Goal: Task Accomplishment & Management: Use online tool/utility

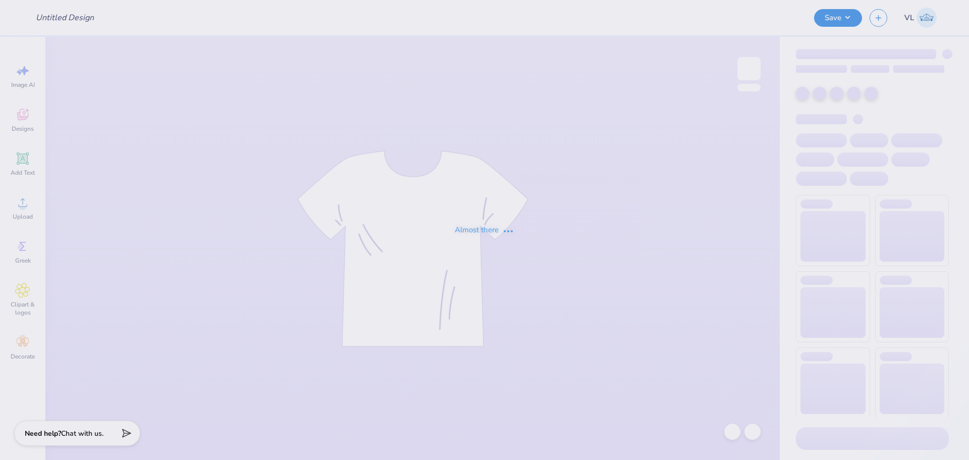
type input "UD AXID Parents Weekend Merch 2025"
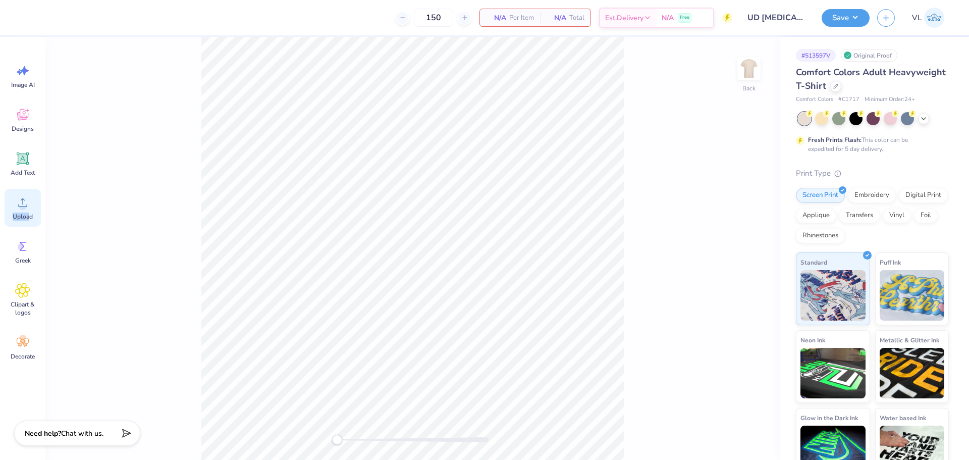
click at [30, 210] on div "Upload" at bounding box center [23, 208] width 36 height 38
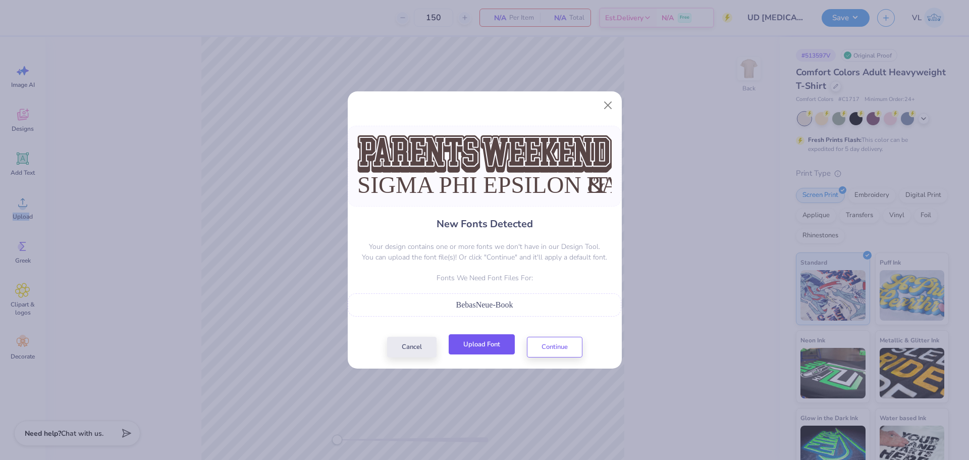
click at [472, 339] on button "Upload Font" at bounding box center [482, 344] width 66 height 21
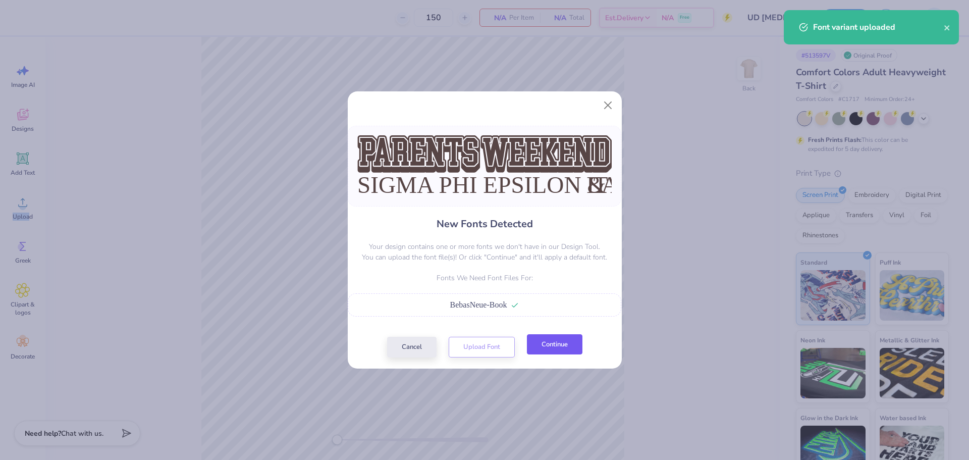
click at [544, 341] on button "Continue" at bounding box center [555, 344] width 56 height 21
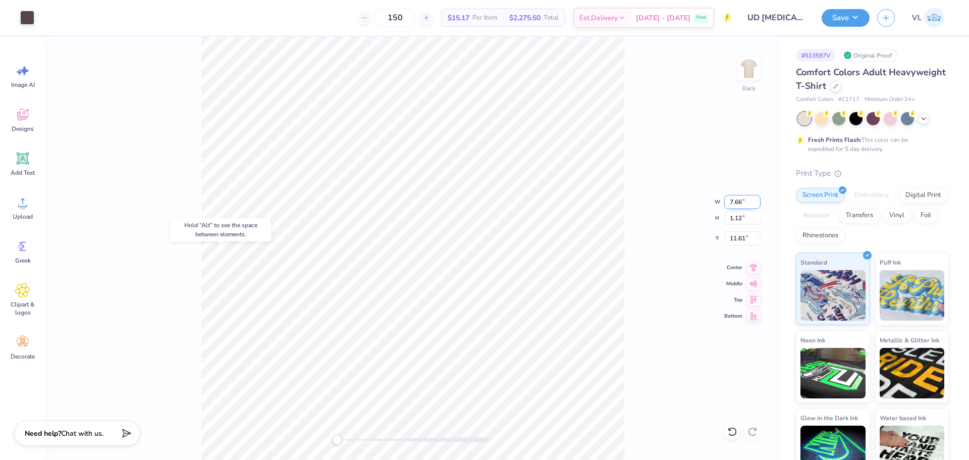
click at [735, 204] on input "7.66" at bounding box center [742, 202] width 36 height 14
type input "12.47"
type input "0.58"
type input "12.81"
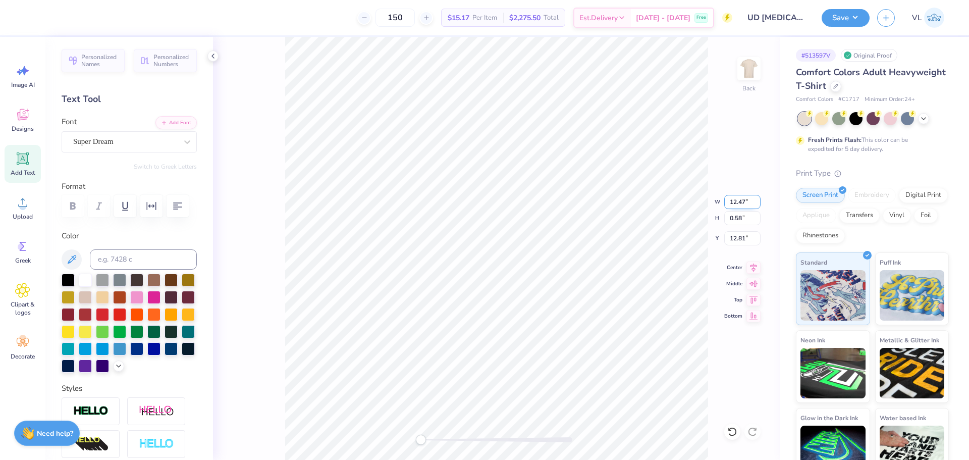
click at [740, 202] on input "12.47" at bounding box center [742, 202] width 36 height 14
paste input "7.66"
type input "7.66"
type input "0.35"
type input "12.92"
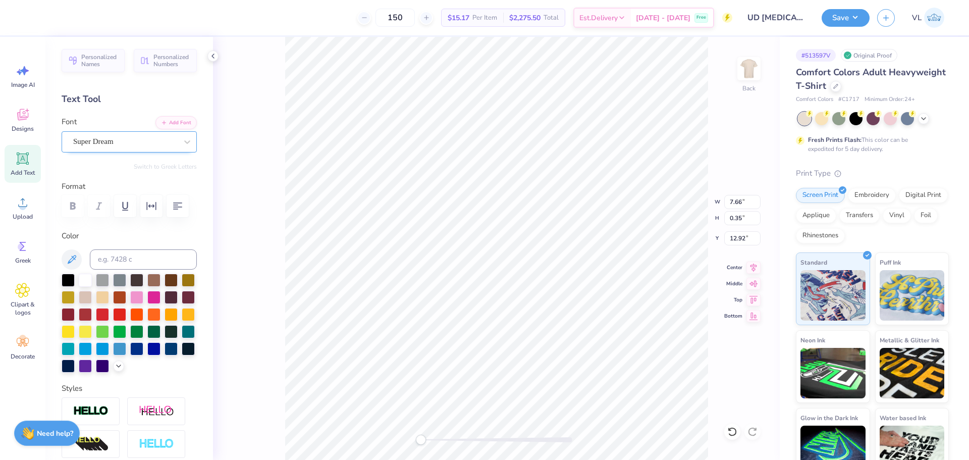
click at [128, 142] on div "Super Dream" at bounding box center [125, 142] width 106 height 16
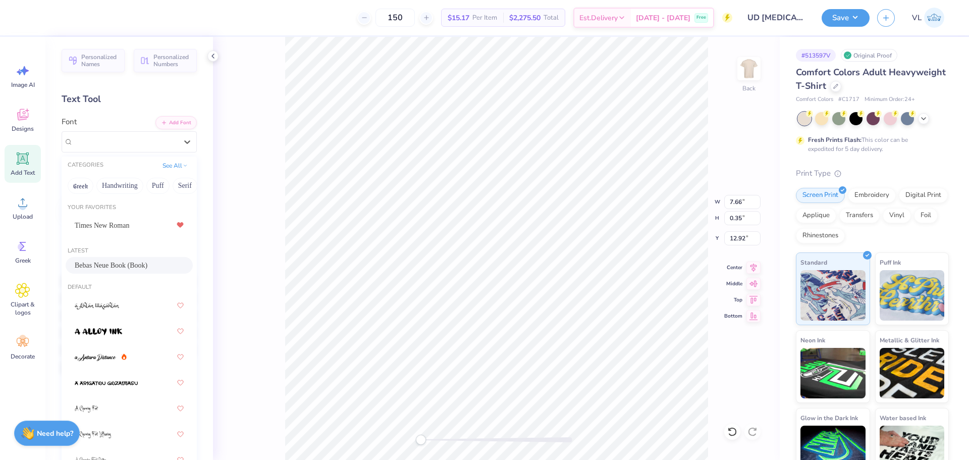
click at [105, 272] on div "Bebas Neue Book (Book)" at bounding box center [129, 265] width 127 height 17
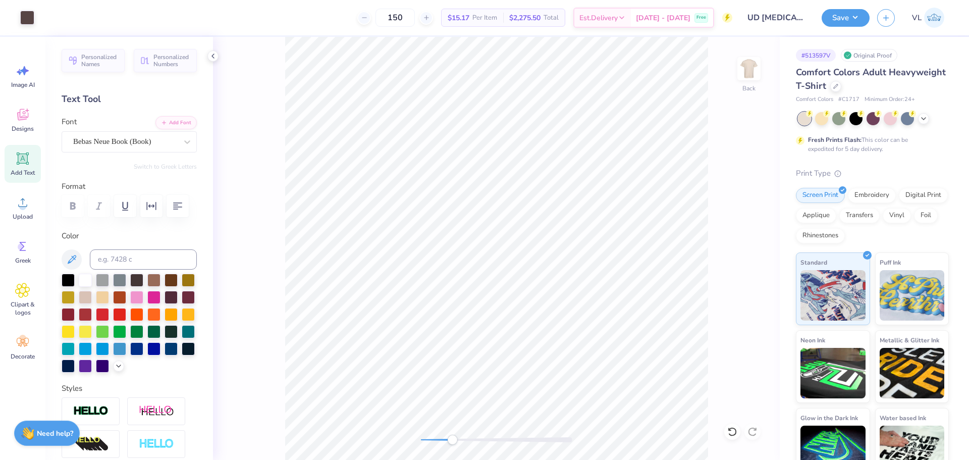
drag, startPoint x: 421, startPoint y: 440, endPoint x: 452, endPoint y: 439, distance: 31.3
click at [452, 439] on div "Accessibility label" at bounding box center [452, 439] width 10 height 10
click at [734, 201] on input "7.66" at bounding box center [742, 202] width 36 height 14
type input "5.00"
type input "0.73"
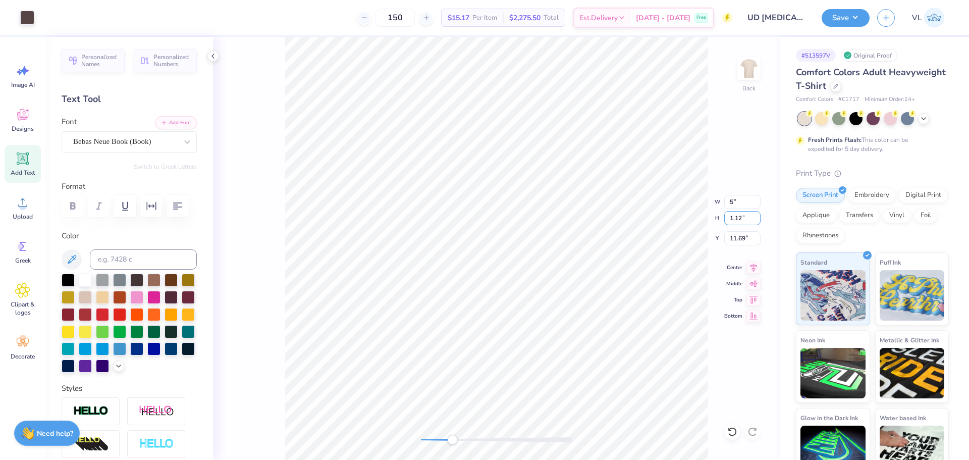
type input "11.88"
click at [756, 267] on icon at bounding box center [753, 266] width 14 height 12
click at [742, 202] on input "4.68" at bounding box center [742, 202] width 36 height 14
type input "5.00"
type input "0.34"
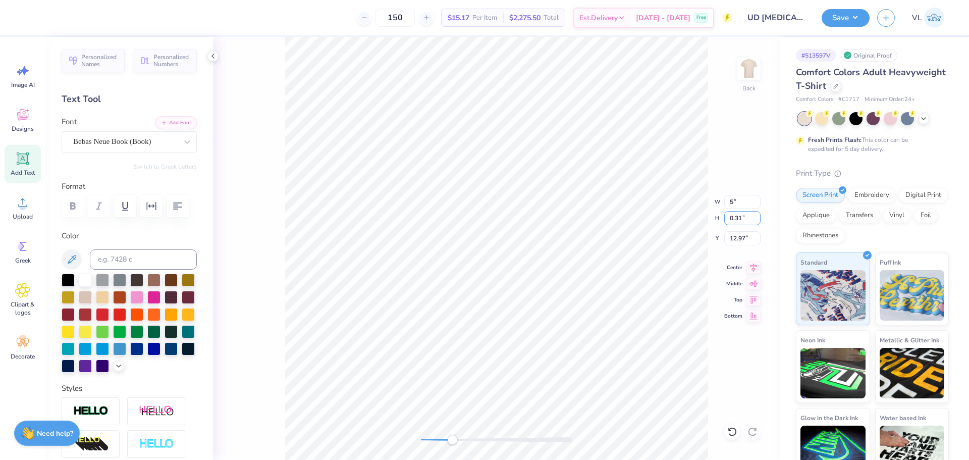
type input "12.96"
click at [754, 266] on icon at bounding box center [753, 265] width 7 height 9
click at [541, 348] on li "Group" at bounding box center [549, 349] width 79 height 20
click at [412, 442] on div "Back W 5.00 5.00 " H 1.21 1.21 " Y 11.88 11.88 " Center Middle Top Bottom" at bounding box center [496, 248] width 567 height 423
click at [738, 205] on input "5.00" at bounding box center [742, 202] width 36 height 14
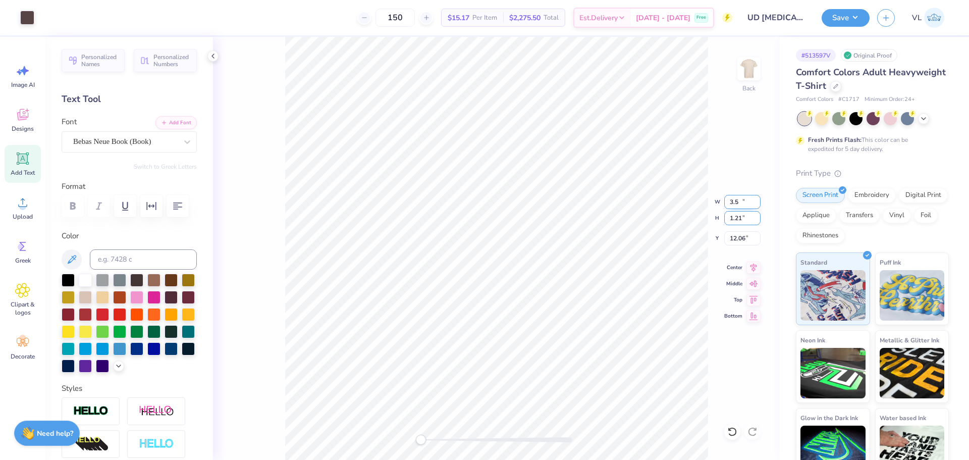
type input "3.50"
type input "0.85"
type input "12.06"
click at [753, 65] on img at bounding box center [749, 68] width 40 height 40
click at [31, 198] on div "Upload" at bounding box center [23, 208] width 36 height 38
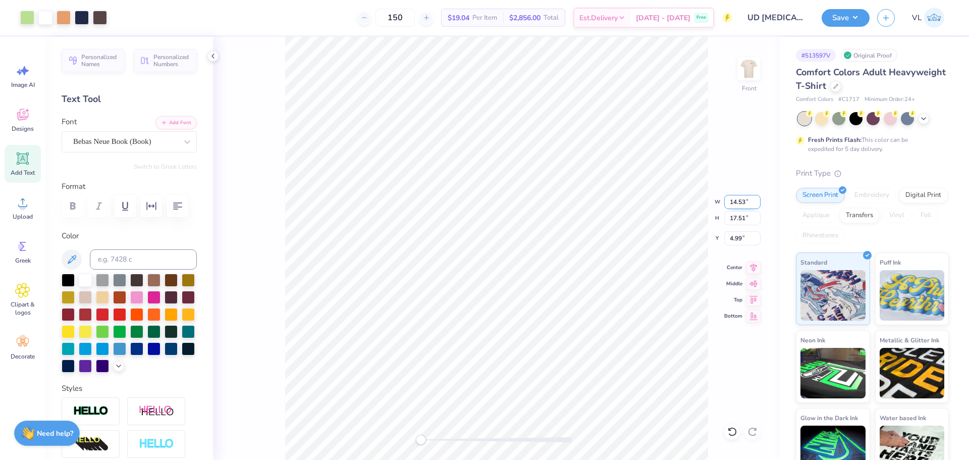
click at [739, 204] on input "14.53" at bounding box center [742, 202] width 36 height 14
type input "12.50"
type input "15.06"
type input "6.22"
click at [745, 213] on input "15.06" at bounding box center [742, 218] width 36 height 14
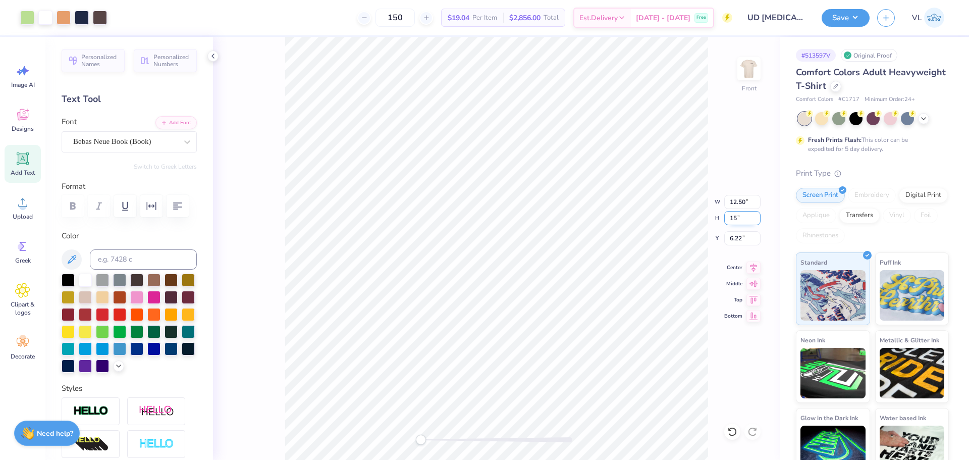
type input "15"
type input "12.45"
type input "15.00"
click at [749, 239] on input "6.25" at bounding box center [742, 238] width 36 height 14
type input "3"
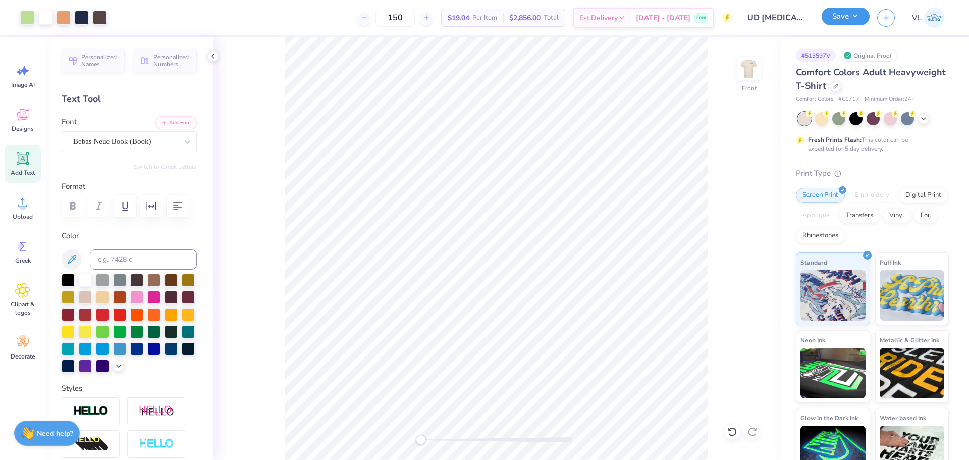
click at [859, 14] on button "Save" at bounding box center [845, 17] width 48 height 18
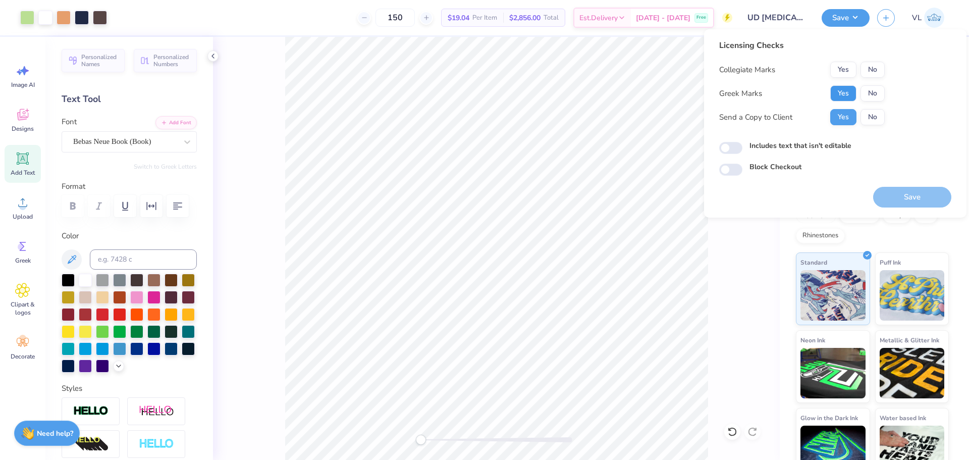
click at [850, 90] on button "Yes" at bounding box center [843, 93] width 26 height 16
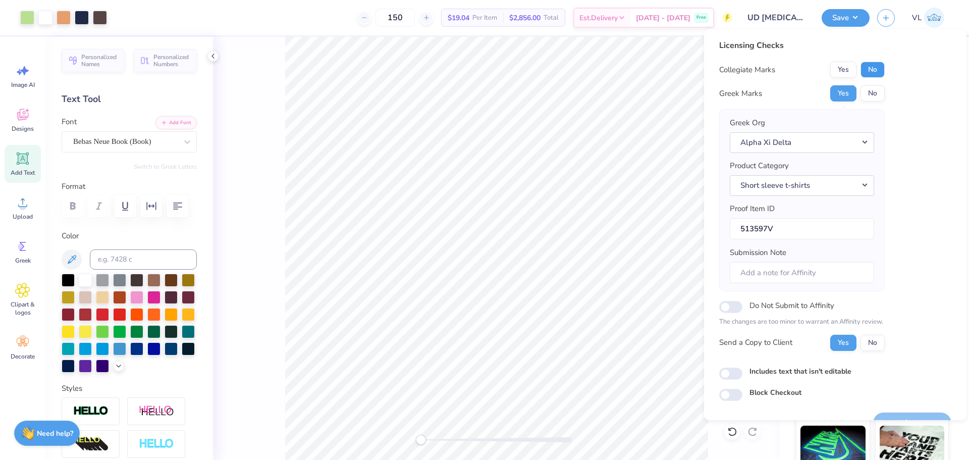
click at [866, 73] on button "No" at bounding box center [872, 70] width 24 height 16
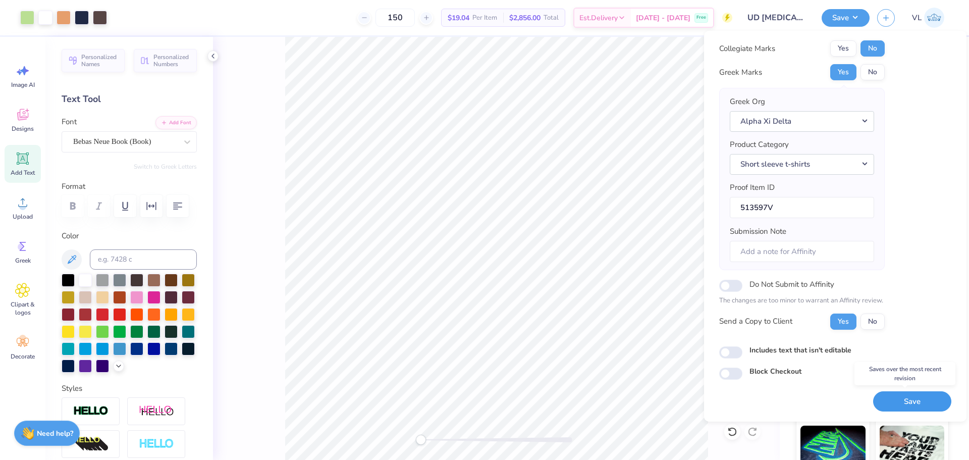
click at [909, 405] on button "Save" at bounding box center [912, 401] width 78 height 21
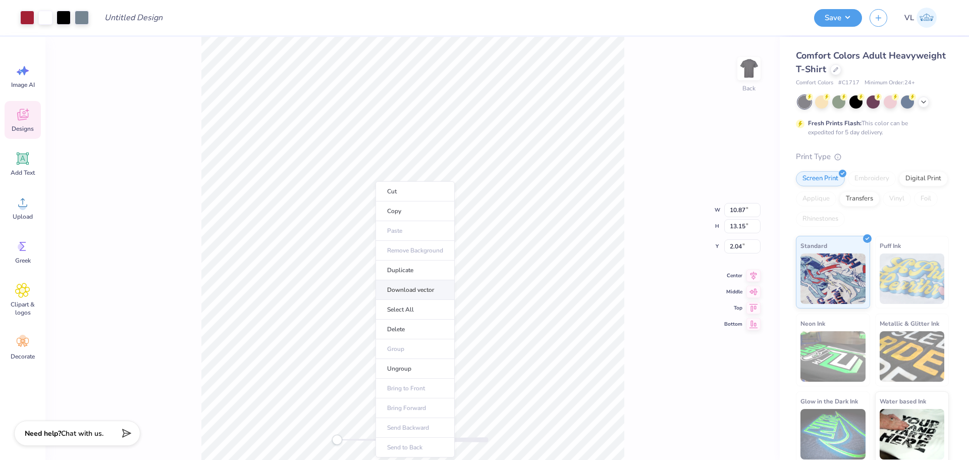
click at [434, 283] on li "Download vector" at bounding box center [414, 290] width 79 height 20
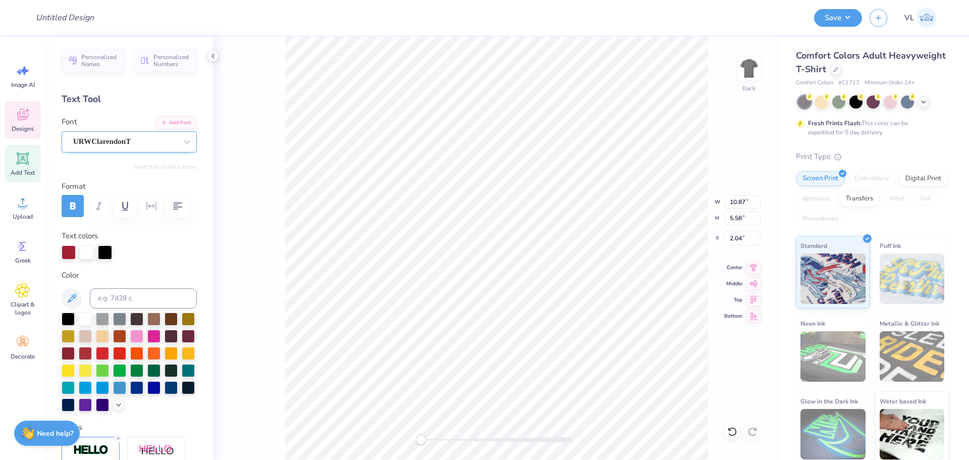
click at [137, 140] on div "URWClarendonT" at bounding box center [125, 142] width 106 height 16
type input "2.34"
type input "1.04"
type input "10.69"
